Goal: Transaction & Acquisition: Purchase product/service

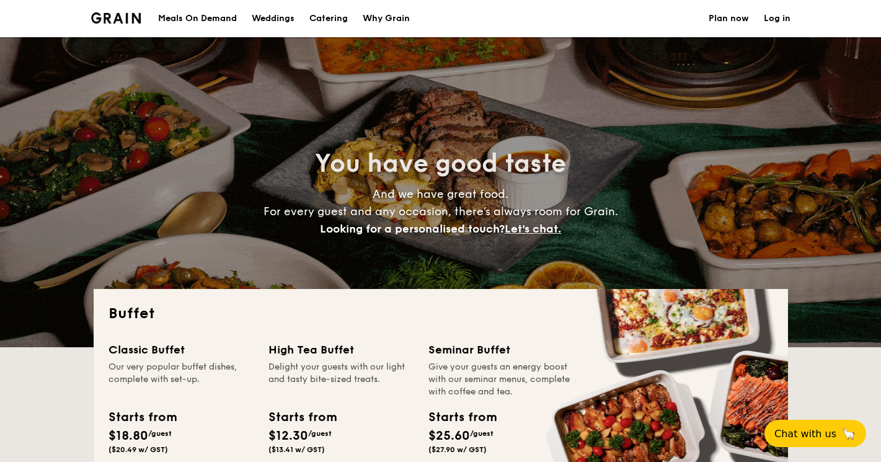
select select
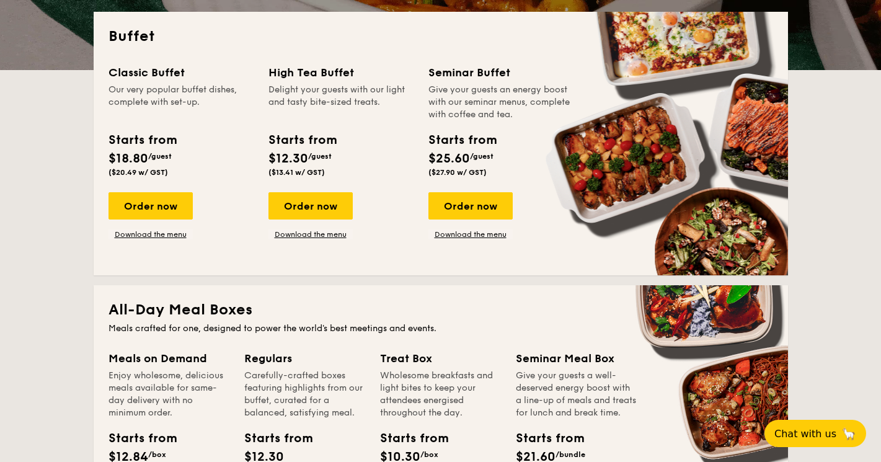
scroll to position [181, 0]
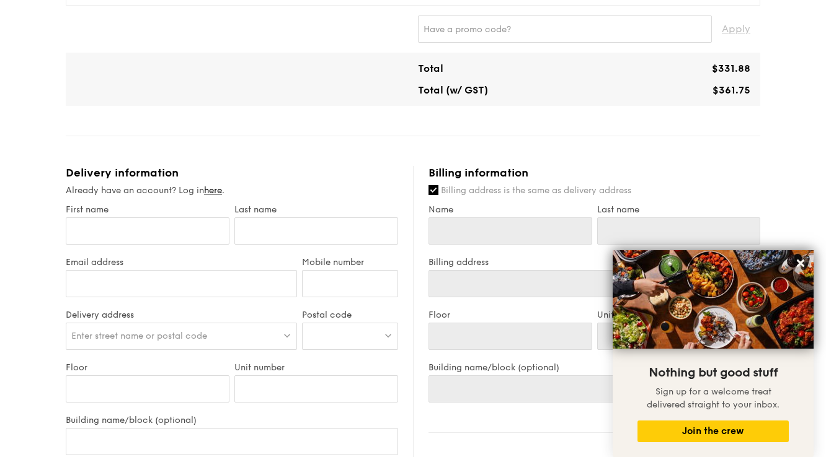
scroll to position [607, 0]
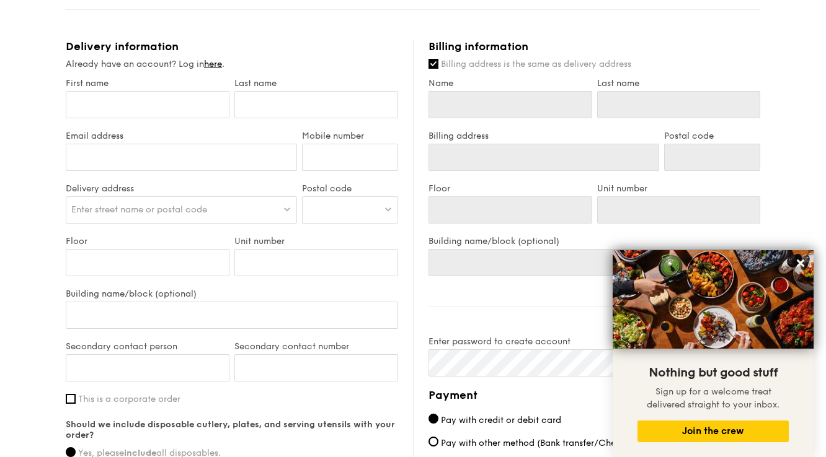
click at [402, 276] on div "Delivery information Already have an account? Log in here . First name Last nam…" at bounding box center [239, 303] width 347 height 526
click at [187, 107] on input "First name" at bounding box center [148, 104] width 164 height 27
type input "A"
type input "Al"
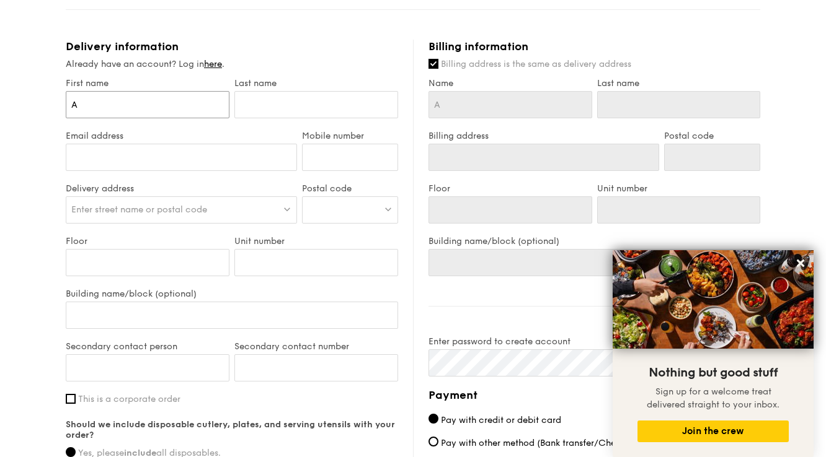
type input "Al"
type input "Ale"
type input "[PERSON_NAME]"
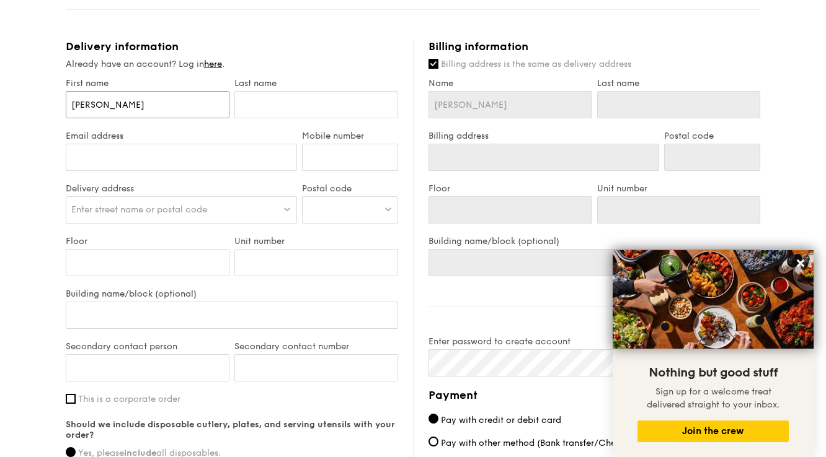
type input "[PERSON_NAME]"
type input "Alexia"
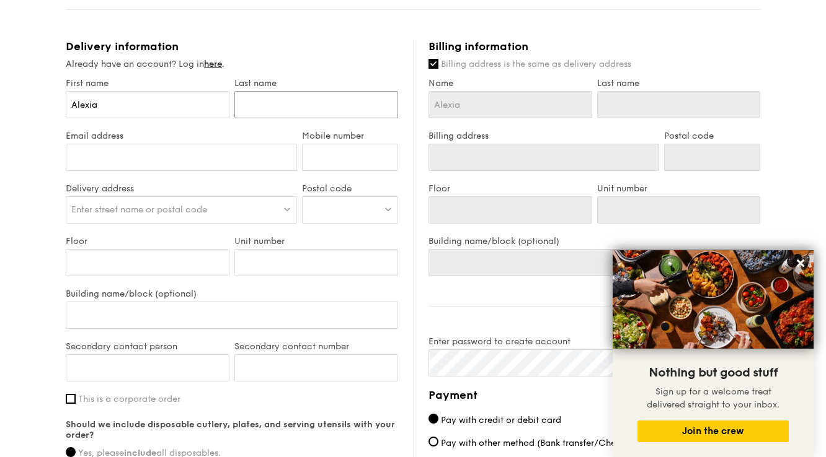
type input "T"
type input "To"
type input "Tok"
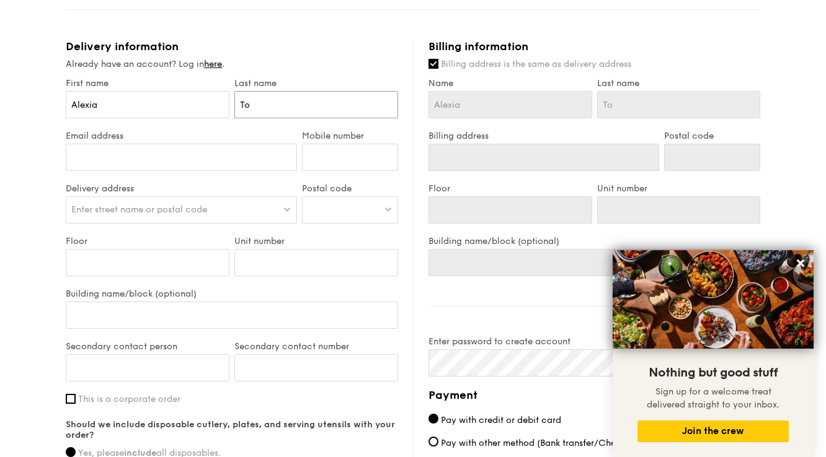
type input "Tok"
type input "[PERSON_NAME][EMAIL_ADDRESS][DOMAIN_NAME]"
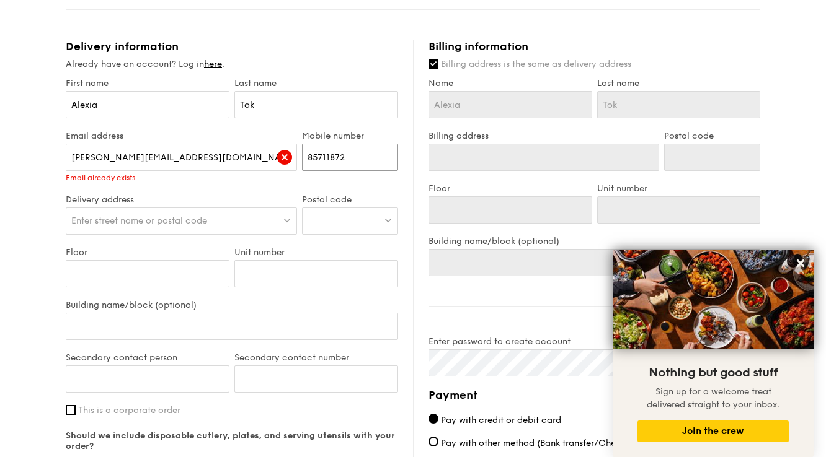
type input "85711872"
click at [116, 211] on div "Enter street name or postal code" at bounding box center [181, 221] width 231 height 27
click at [200, 157] on input "[PERSON_NAME][EMAIL_ADDRESS][DOMAIN_NAME]" at bounding box center [181, 157] width 231 height 27
click at [198, 175] on div "Email already exists" at bounding box center [181, 178] width 231 height 9
click at [213, 68] on link "here" at bounding box center [213, 64] width 18 height 11
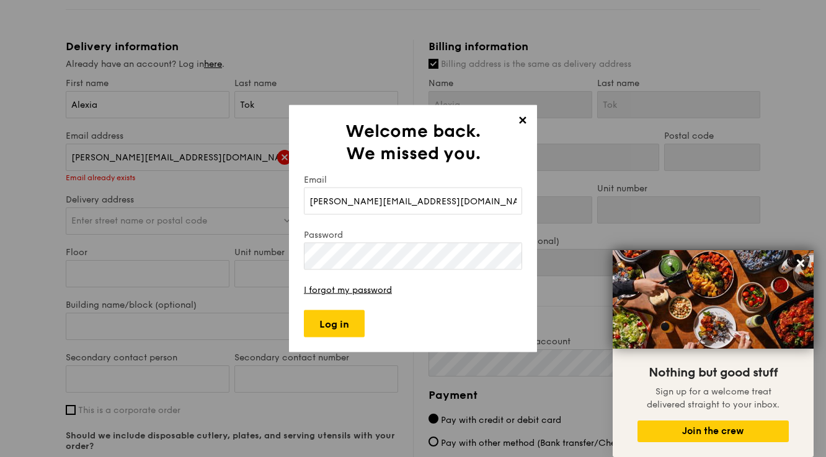
type input "[PERSON_NAME][EMAIL_ADDRESS][DOMAIN_NAME]"
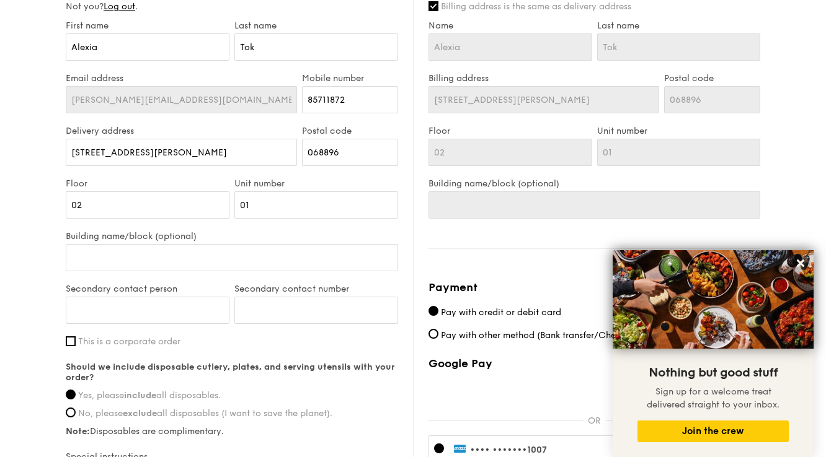
scroll to position [641, 0]
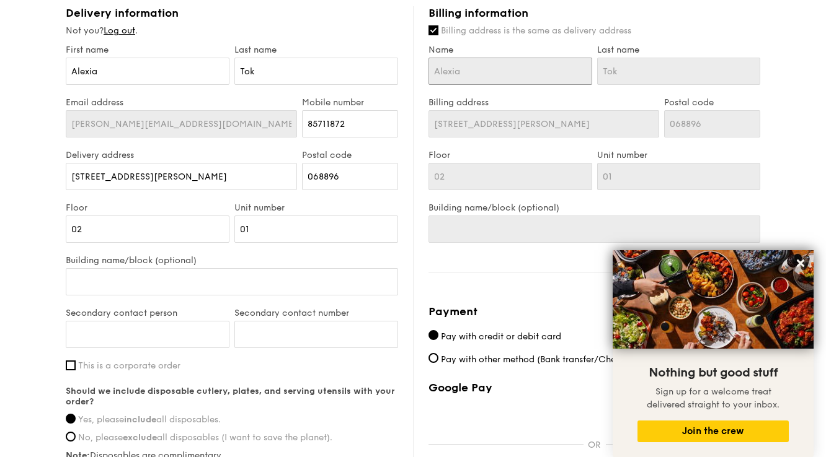
click at [484, 79] on input "Alexia" at bounding box center [510, 71] width 164 height 27
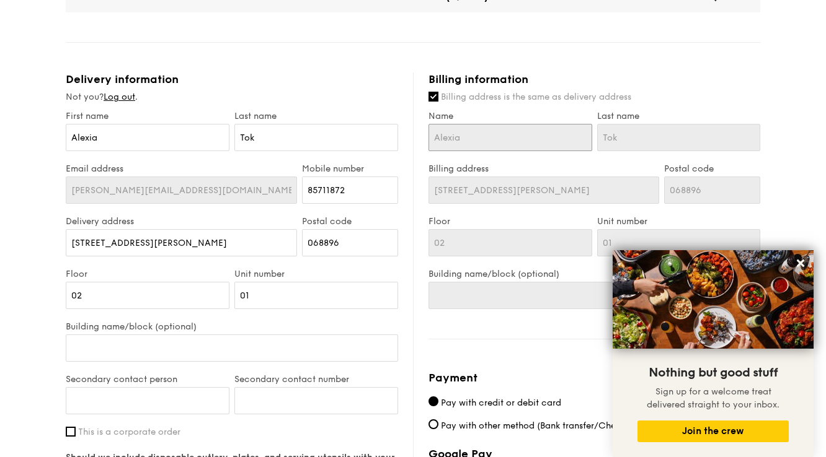
scroll to position [573, 0]
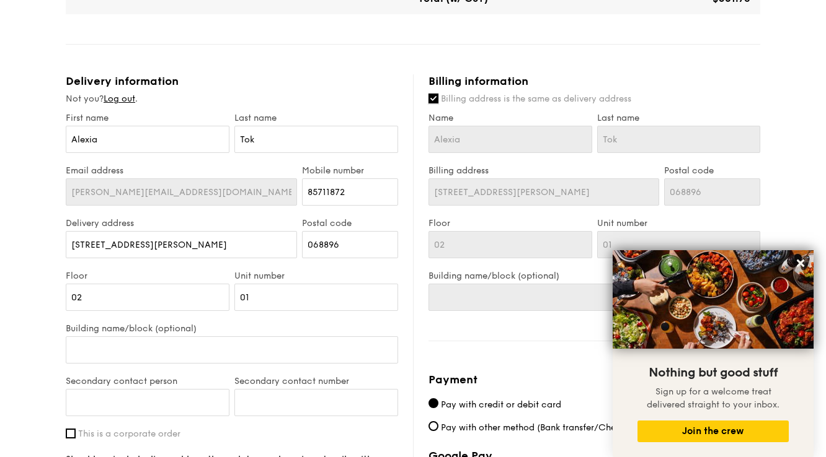
click at [434, 103] on input "Billing address is the same as delivery address" at bounding box center [433, 99] width 10 height 10
checkbox input "false"
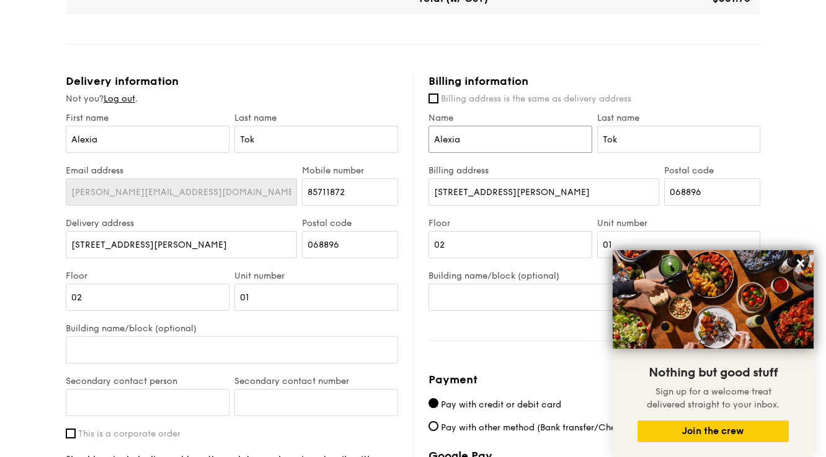
drag, startPoint x: 500, startPoint y: 148, endPoint x: 386, endPoint y: 142, distance: 113.6
click at [386, 142] on div "Delivery information Not you? Log out . First name [PERSON_NAME] Last name Tok …" at bounding box center [413, 370] width 694 height 593
click at [801, 264] on icon at bounding box center [799, 263] width 7 height 7
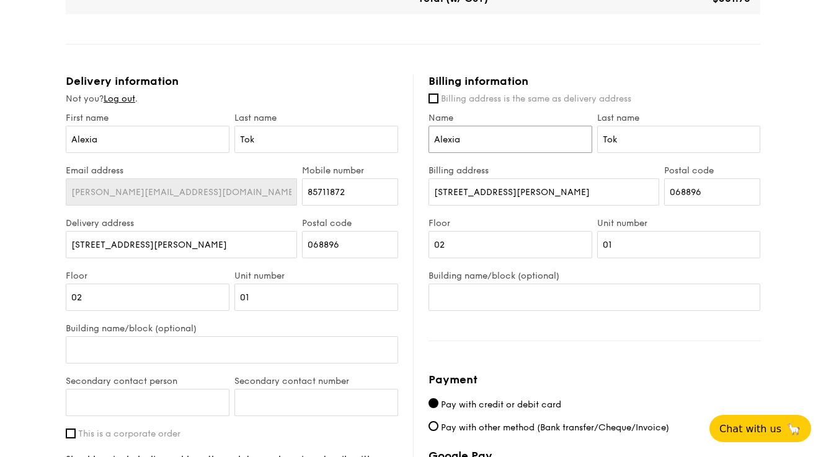
click at [536, 143] on input "Alexia" at bounding box center [510, 139] width 164 height 27
drag, startPoint x: 532, startPoint y: 199, endPoint x: 418, endPoint y: 188, distance: 114.5
click at [418, 188] on div "Billing information Billing address is the same as delivery address Name [PERSO…" at bounding box center [586, 370] width 347 height 593
paste input "[STREET_ADDRESS]"
type input "[STREET_ADDRESS]"
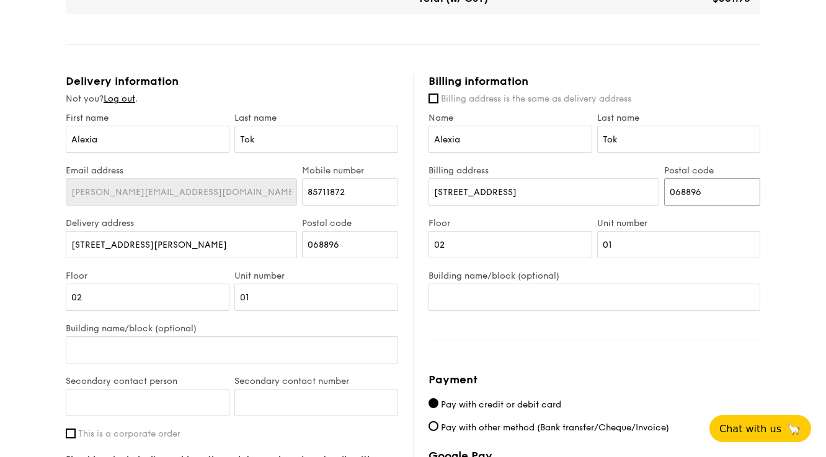
drag, startPoint x: 725, startPoint y: 195, endPoint x: 642, endPoint y: 195, distance: 83.1
click at [642, 195] on div "Billing address [STREET_ADDRESS] Postal code 068896" at bounding box center [594, 191] width 337 height 53
paste input "1891"
type input "018916"
drag, startPoint x: 610, startPoint y: 187, endPoint x: 545, endPoint y: 188, distance: 65.1
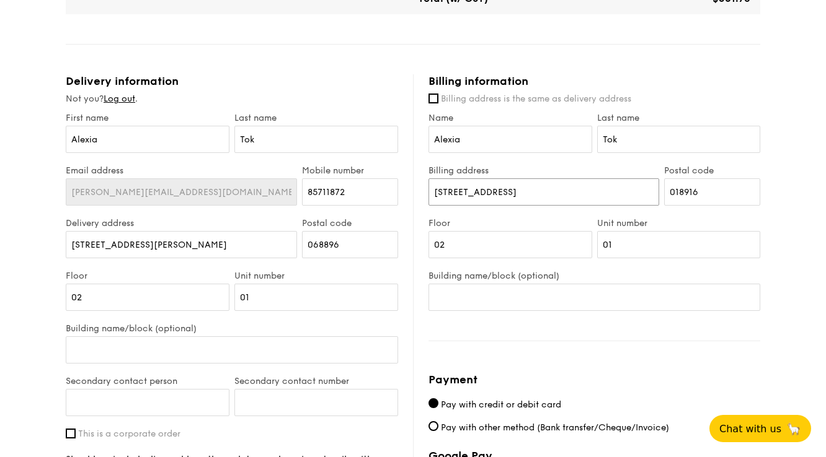
click at [545, 188] on input "[STREET_ADDRESS]" at bounding box center [543, 192] width 231 height 27
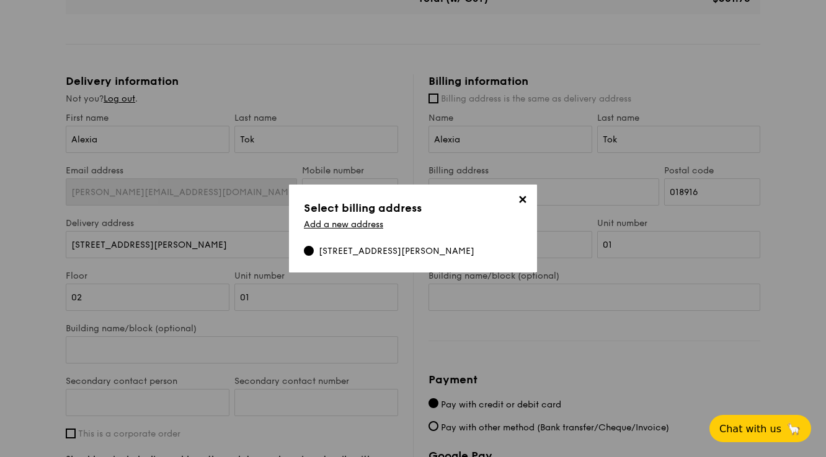
click at [529, 196] on span "✕" at bounding box center [521, 201] width 17 height 17
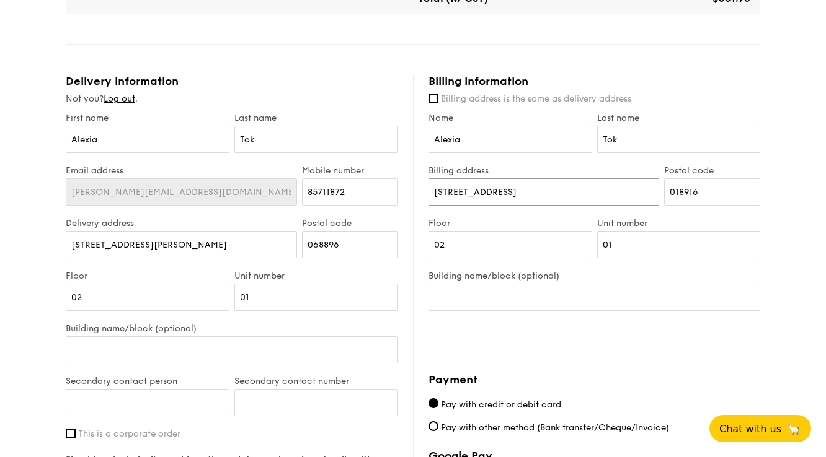
drag, startPoint x: 574, startPoint y: 193, endPoint x: 543, endPoint y: 193, distance: 31.0
click at [543, 193] on input "[STREET_ADDRESS]" at bounding box center [543, 192] width 231 height 27
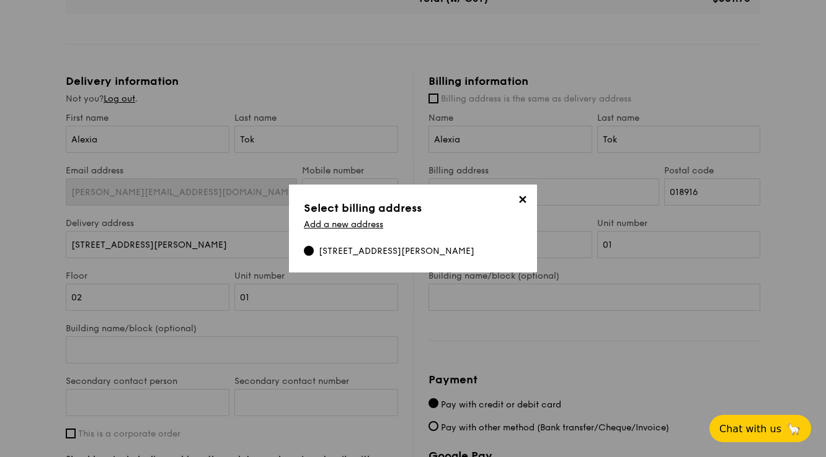
click at [528, 195] on span "✕" at bounding box center [521, 201] width 17 height 17
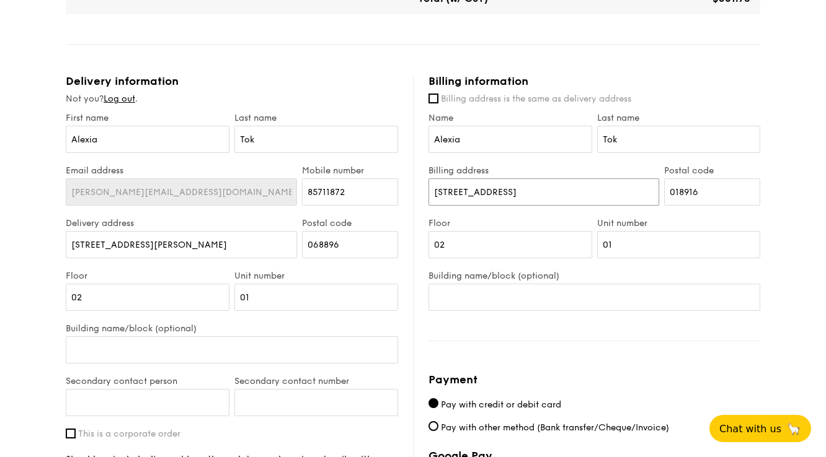
click at [571, 196] on input "[STREET_ADDRESS]" at bounding box center [543, 192] width 231 height 27
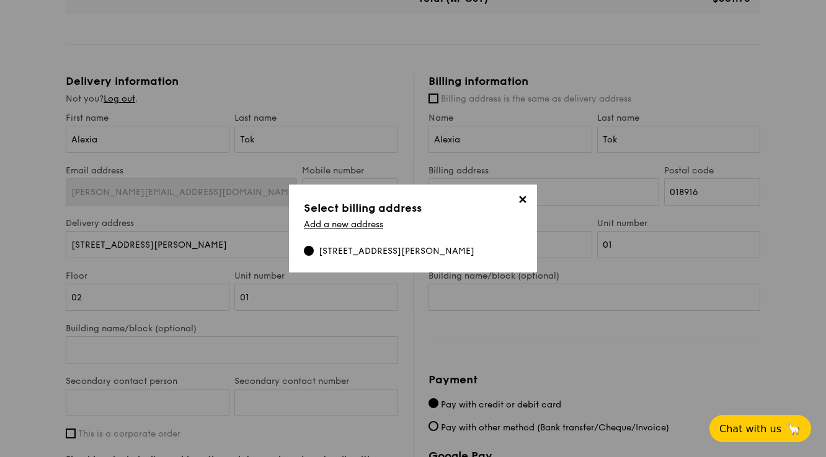
click at [528, 196] on span "✕" at bounding box center [521, 201] width 17 height 17
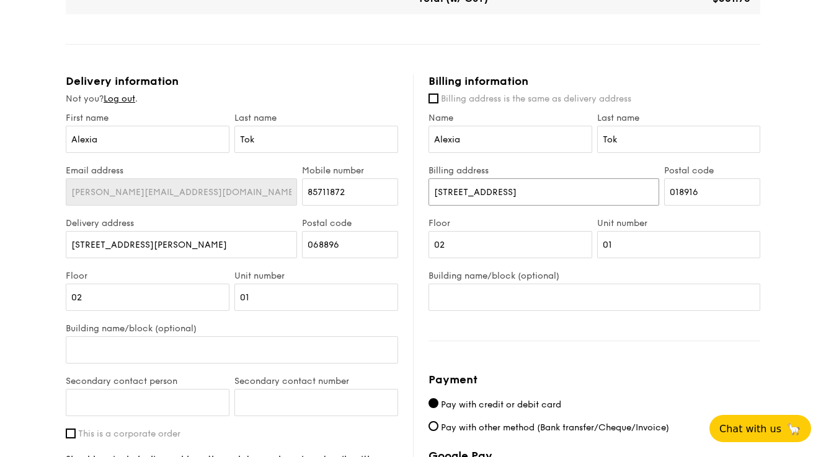
click at [462, 188] on input "[STREET_ADDRESS]" at bounding box center [543, 192] width 231 height 27
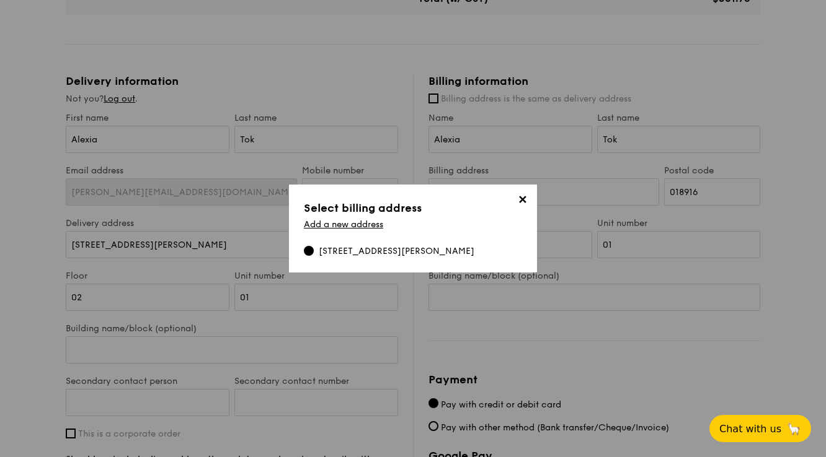
click at [525, 198] on span "✕" at bounding box center [521, 201] width 17 height 17
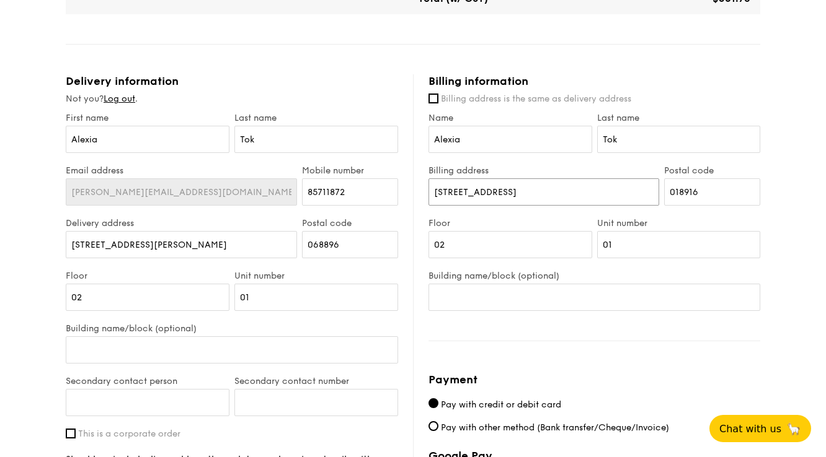
drag, startPoint x: 456, startPoint y: 193, endPoint x: 577, endPoint y: 193, distance: 120.9
click at [577, 193] on input "[STREET_ADDRESS]" at bounding box center [543, 192] width 231 height 27
drag, startPoint x: 577, startPoint y: 193, endPoint x: 545, endPoint y: 192, distance: 32.2
click at [545, 192] on input "[STREET_ADDRESS]" at bounding box center [543, 192] width 231 height 27
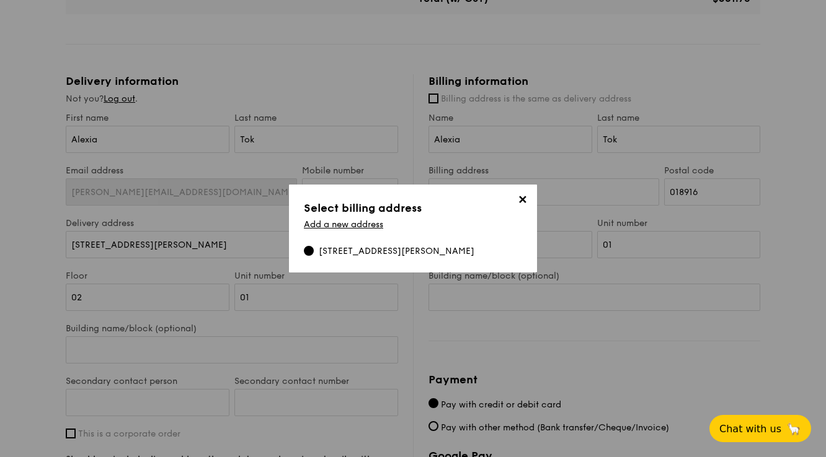
click at [521, 201] on span "✕" at bounding box center [521, 201] width 17 height 17
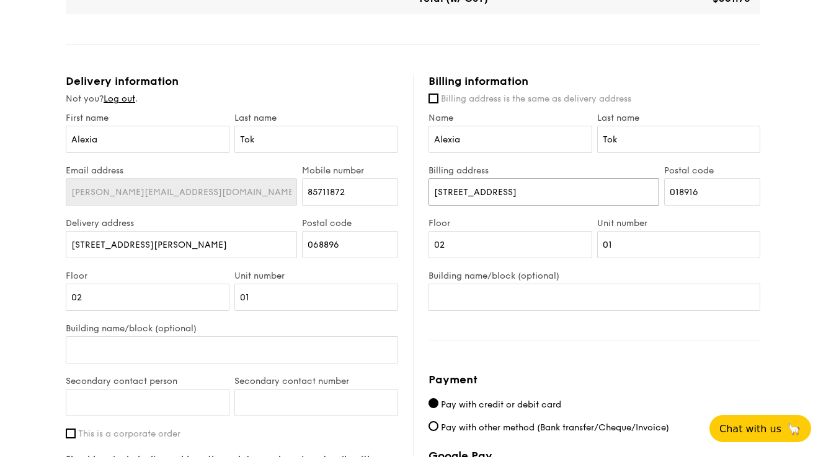
drag, startPoint x: 441, startPoint y: 198, endPoint x: 587, endPoint y: 201, distance: 146.3
click at [587, 201] on input "[STREET_ADDRESS]" at bounding box center [543, 192] width 231 height 27
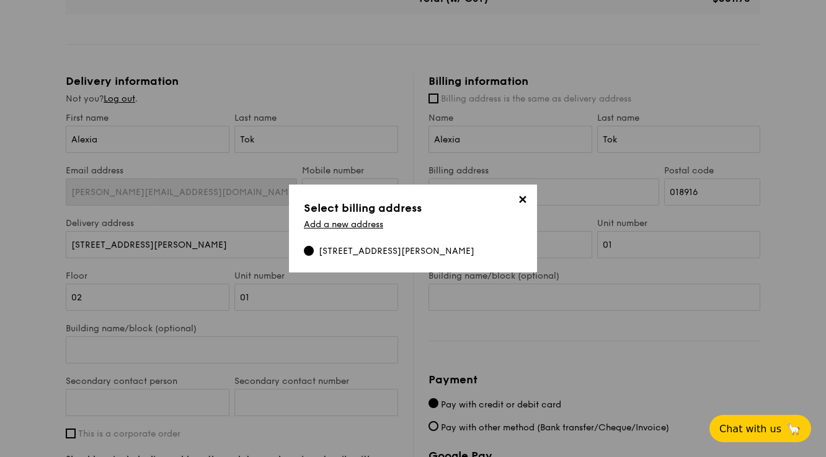
click at [524, 202] on span "✕" at bounding box center [521, 201] width 17 height 17
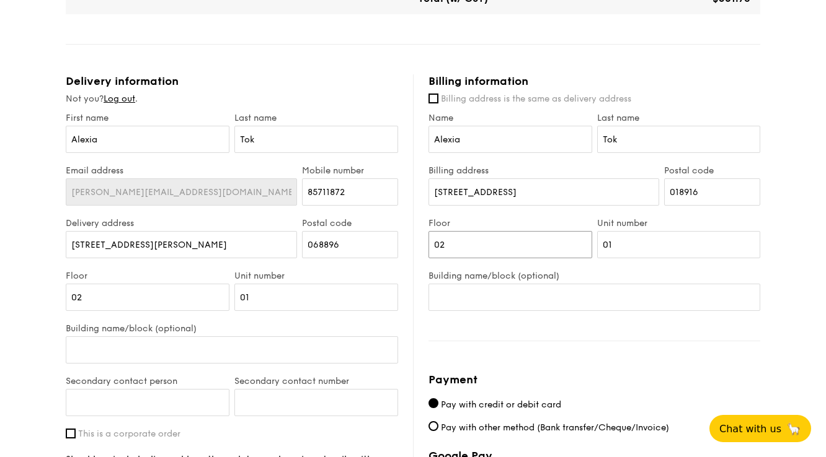
click at [523, 235] on input "02" at bounding box center [510, 244] width 164 height 27
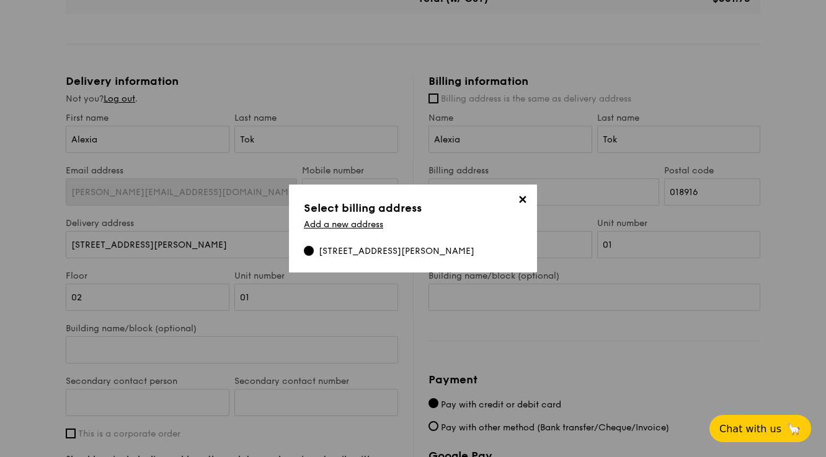
click at [519, 200] on span "✕" at bounding box center [521, 201] width 17 height 17
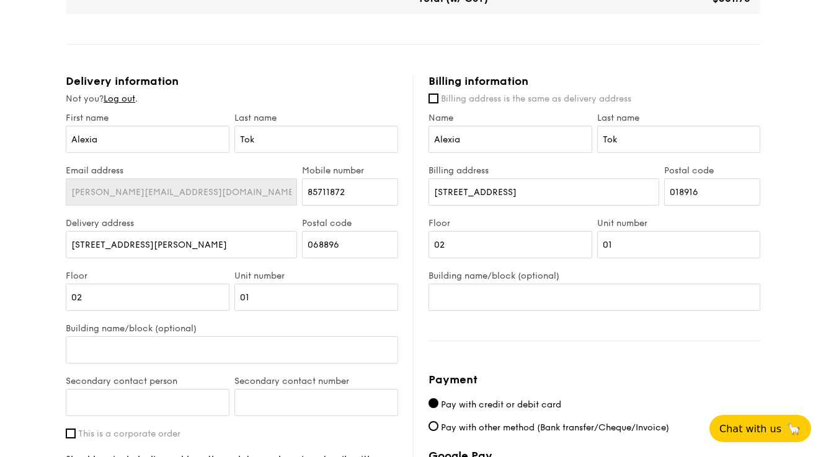
click at [552, 211] on div "Billing address [STREET_ADDRESS]" at bounding box center [544, 191] width 236 height 53
click at [552, 193] on input "[STREET_ADDRESS]" at bounding box center [543, 192] width 231 height 27
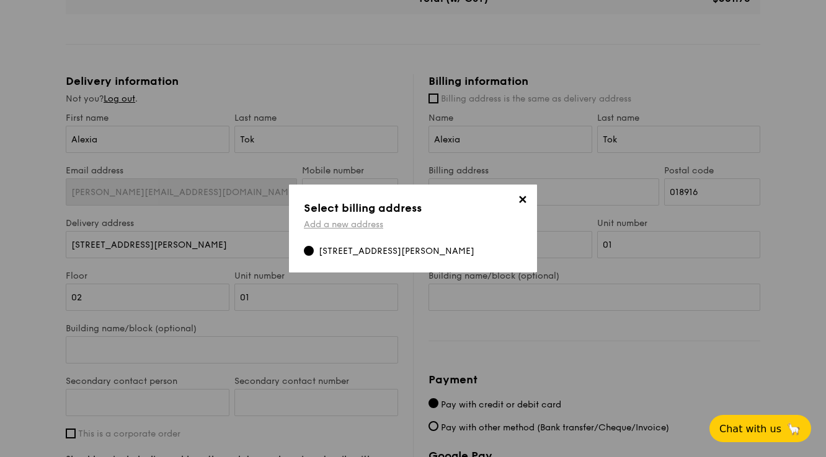
click at [371, 229] on link "Add a new address" at bounding box center [343, 224] width 79 height 11
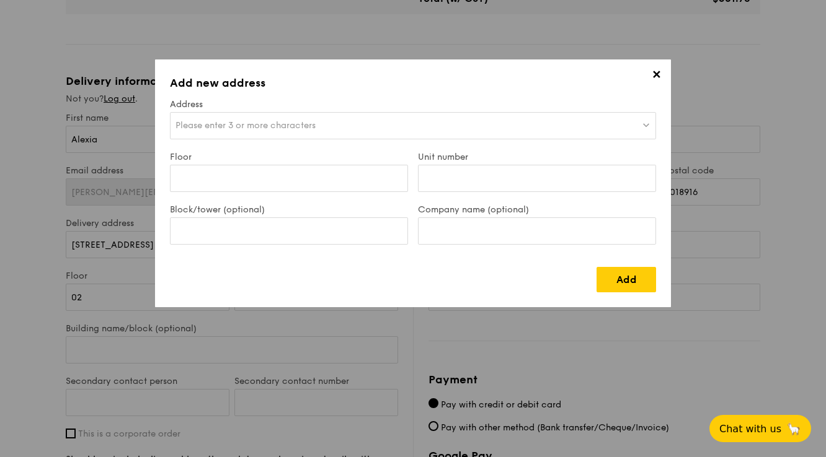
click at [412, 118] on div "Please enter 3 or more characters" at bounding box center [413, 125] width 486 height 27
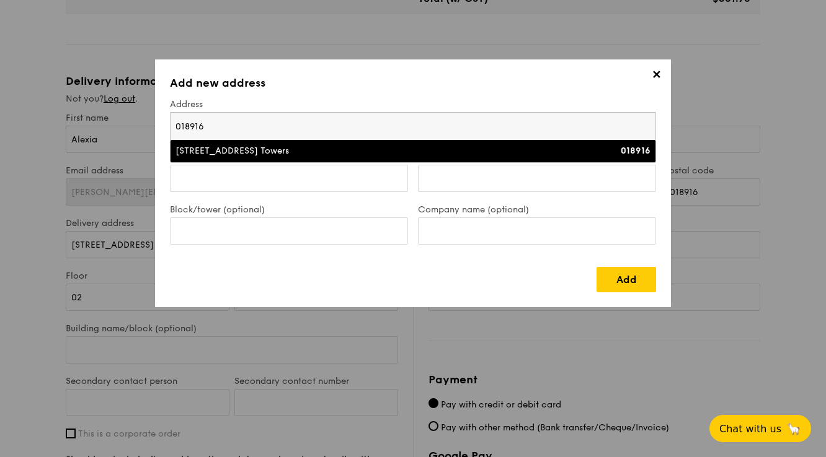
type input "018916"
click at [373, 154] on div "[STREET_ADDRESS] Towers" at bounding box center [353, 151] width 356 height 12
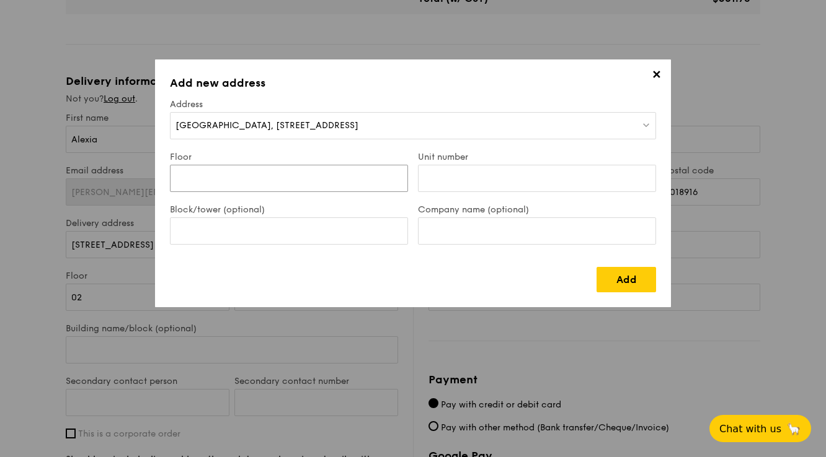
click at [348, 174] on input "Floor" at bounding box center [289, 178] width 238 height 27
type input "5"
click at [480, 179] on input "Unit number" at bounding box center [537, 178] width 238 height 27
click at [325, 227] on input "Block/tower (optional)" at bounding box center [289, 231] width 238 height 27
click at [496, 180] on input "Unit number" at bounding box center [537, 178] width 238 height 27
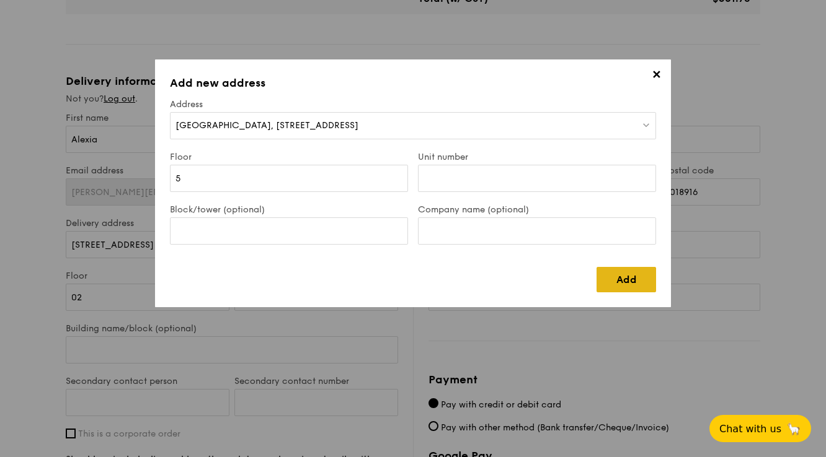
click at [630, 278] on link "Add" at bounding box center [626, 279] width 60 height 25
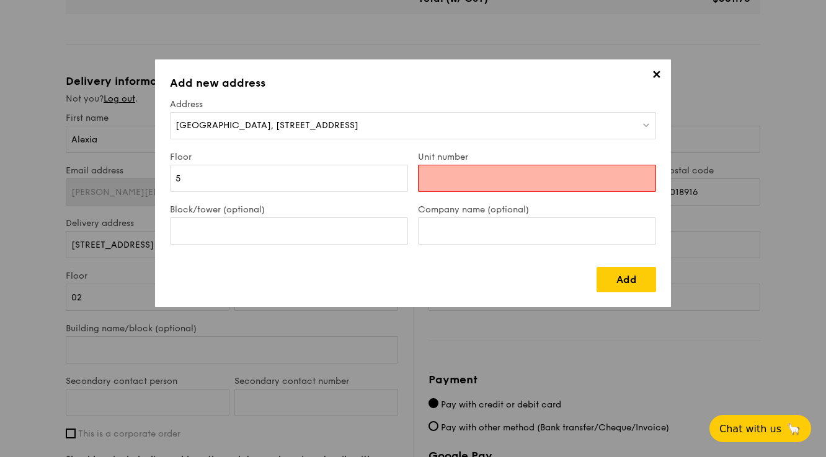
click at [513, 176] on input "Unit number" at bounding box center [537, 178] width 238 height 27
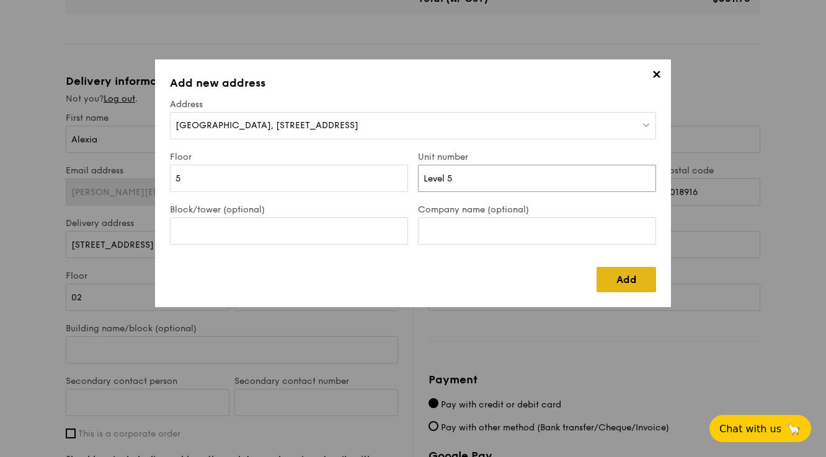
type input "Level 5"
click at [614, 280] on link "Add" at bounding box center [626, 279] width 60 height 25
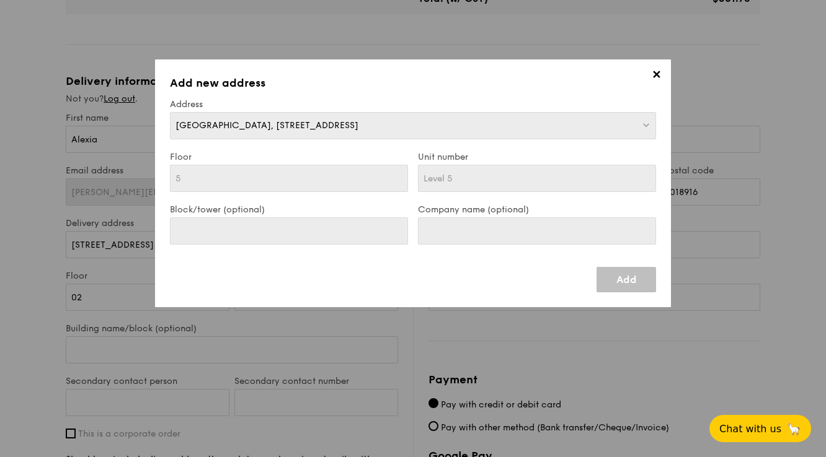
type input "[STREET_ADDRESS]"
type input "018916"
type input "5"
type input "Level 5"
type input "[STREET_ADDRESS]"
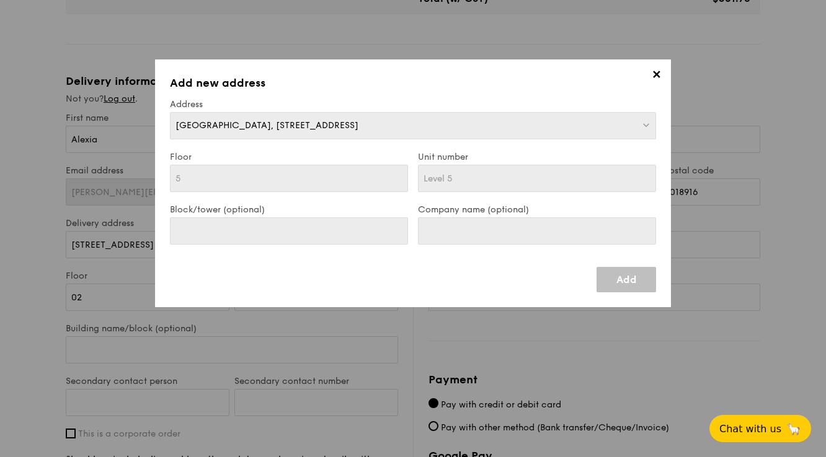
type input "5"
type input "Level 5"
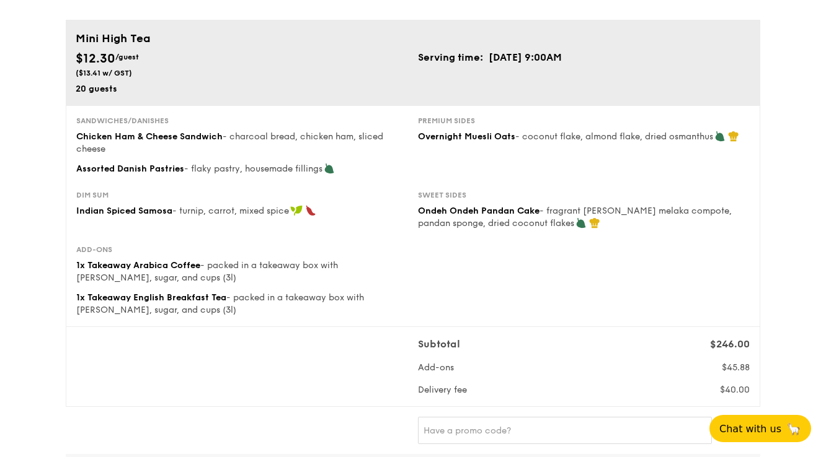
scroll to position [0, 0]
